Goal: Task Accomplishment & Management: Manage account settings

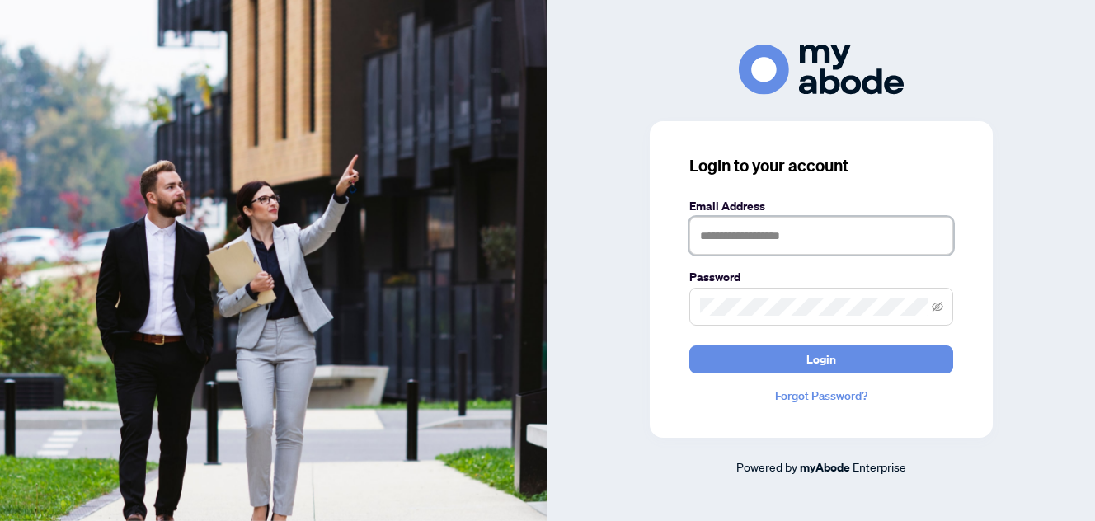
click at [761, 240] on input "text" at bounding box center [821, 236] width 264 height 38
type input "**********"
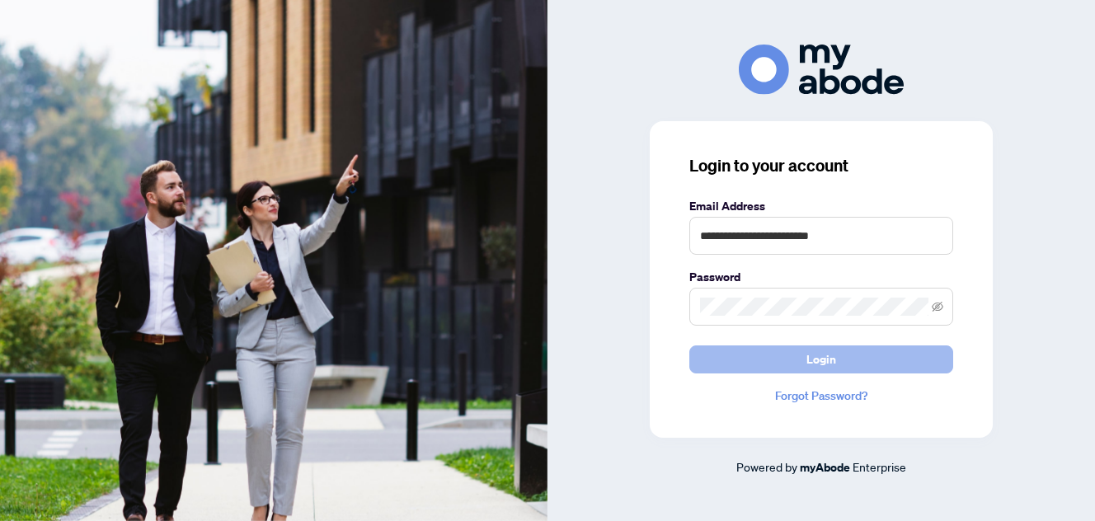
click at [806, 359] on span "Login" at bounding box center [821, 359] width 30 height 26
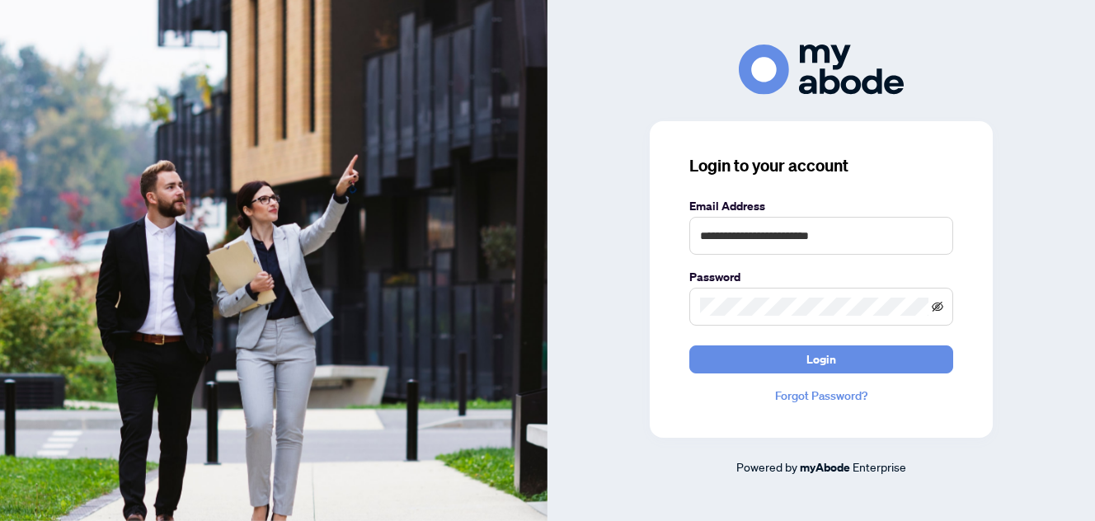
click at [933, 302] on icon "eye-invisible" at bounding box center [938, 307] width 12 height 12
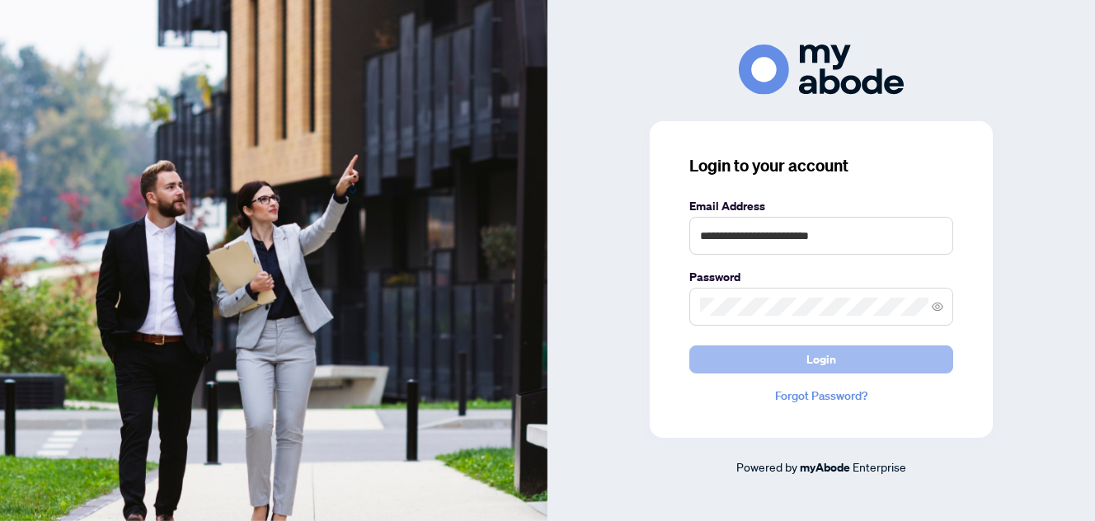
click at [835, 354] on span "Login" at bounding box center [821, 359] width 30 height 26
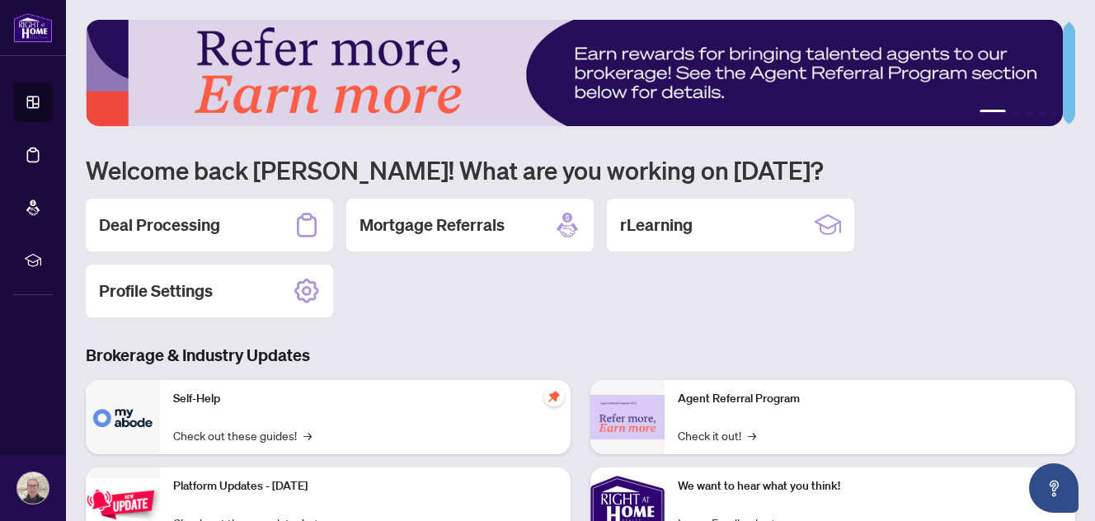
click at [1003, 199] on div "Deal Processing Mortgage Referrals rLearning Profile Settings" at bounding box center [581, 258] width 990 height 119
click at [225, 222] on div "Deal Processing" at bounding box center [209, 225] width 247 height 53
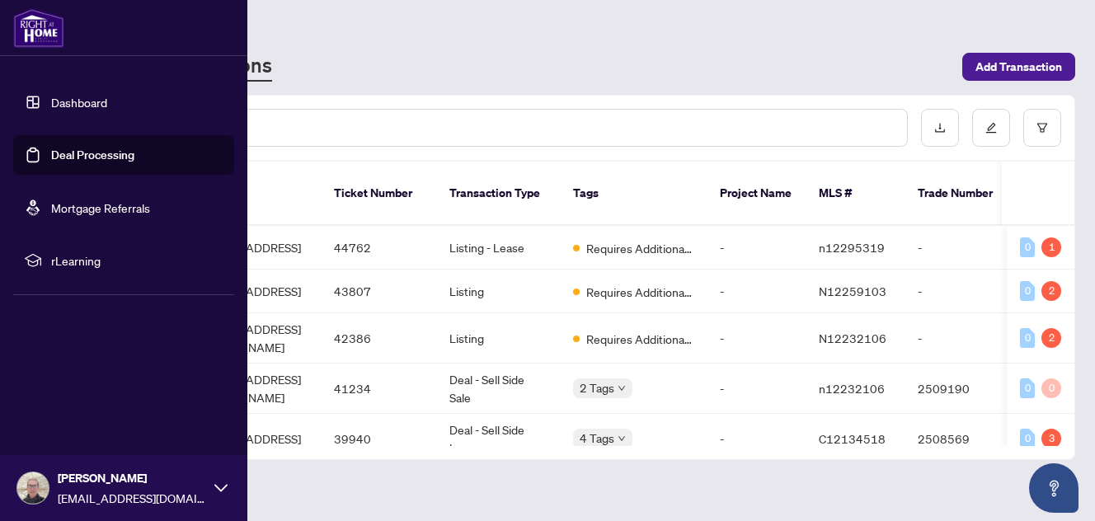
click at [214, 485] on icon at bounding box center [220, 488] width 13 height 13
click at [79, 395] on span "Logout" at bounding box center [66, 390] width 37 height 26
